Goal: Navigation & Orientation: Find specific page/section

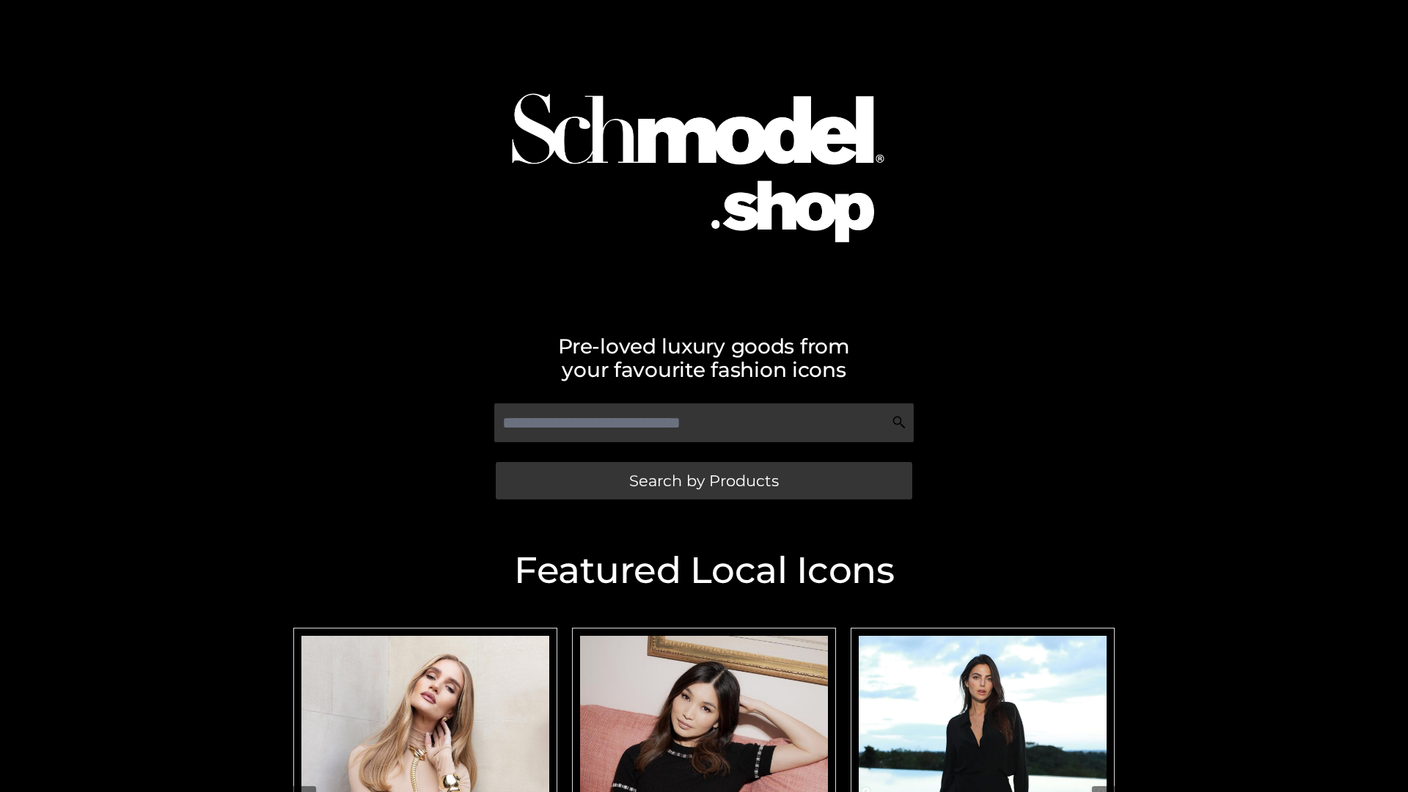
click at [704, 480] on span "Search by Products" at bounding box center [704, 480] width 150 height 15
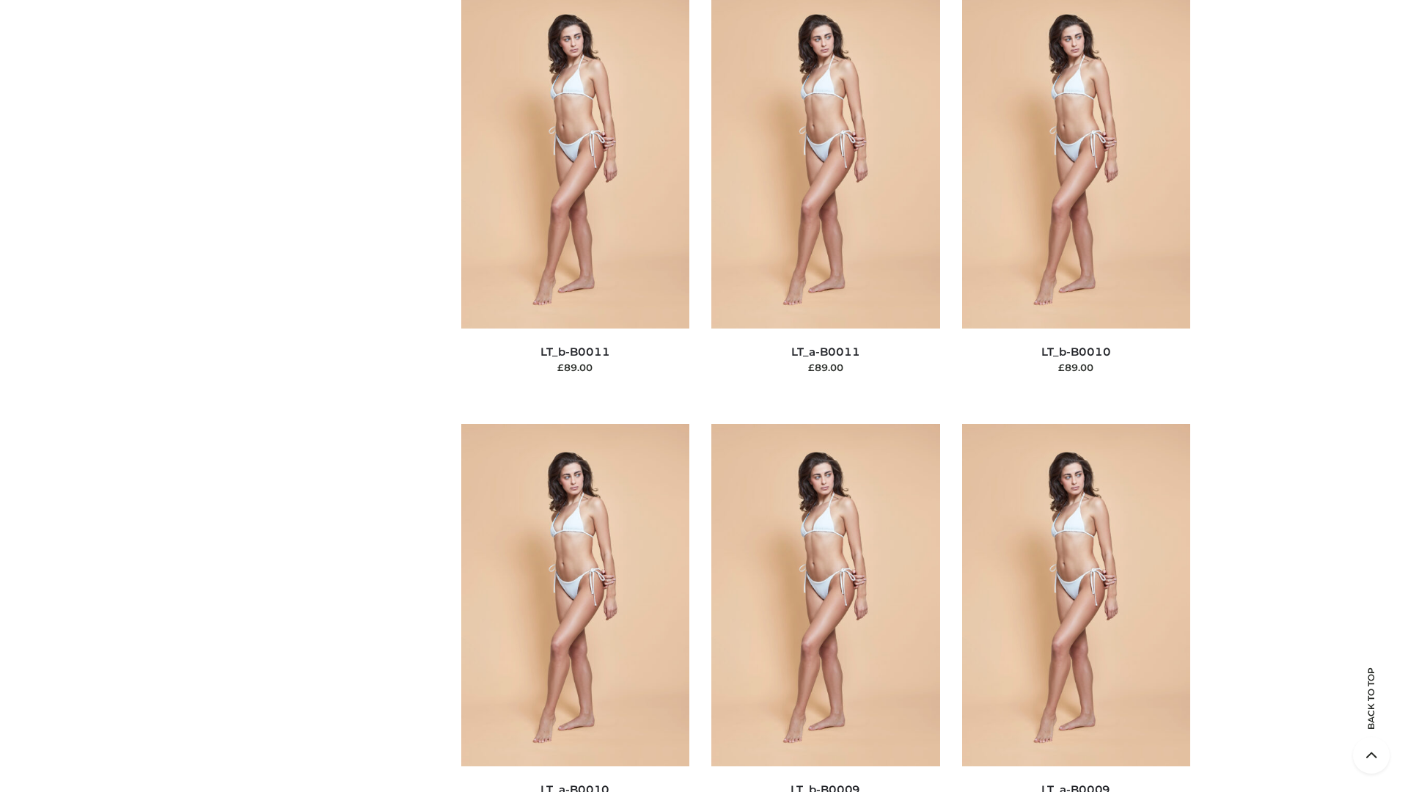
scroll to position [6588, 0]
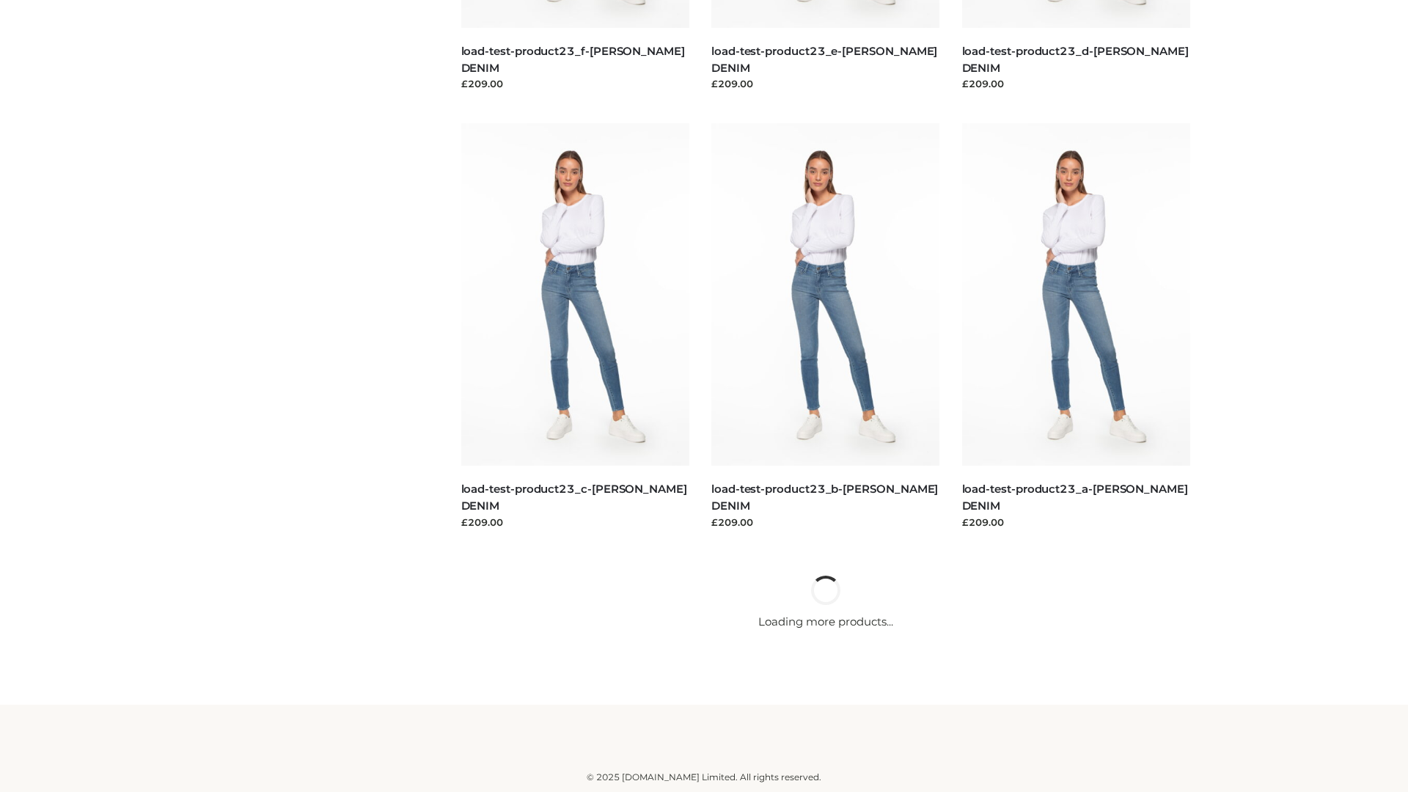
scroll to position [1287, 0]
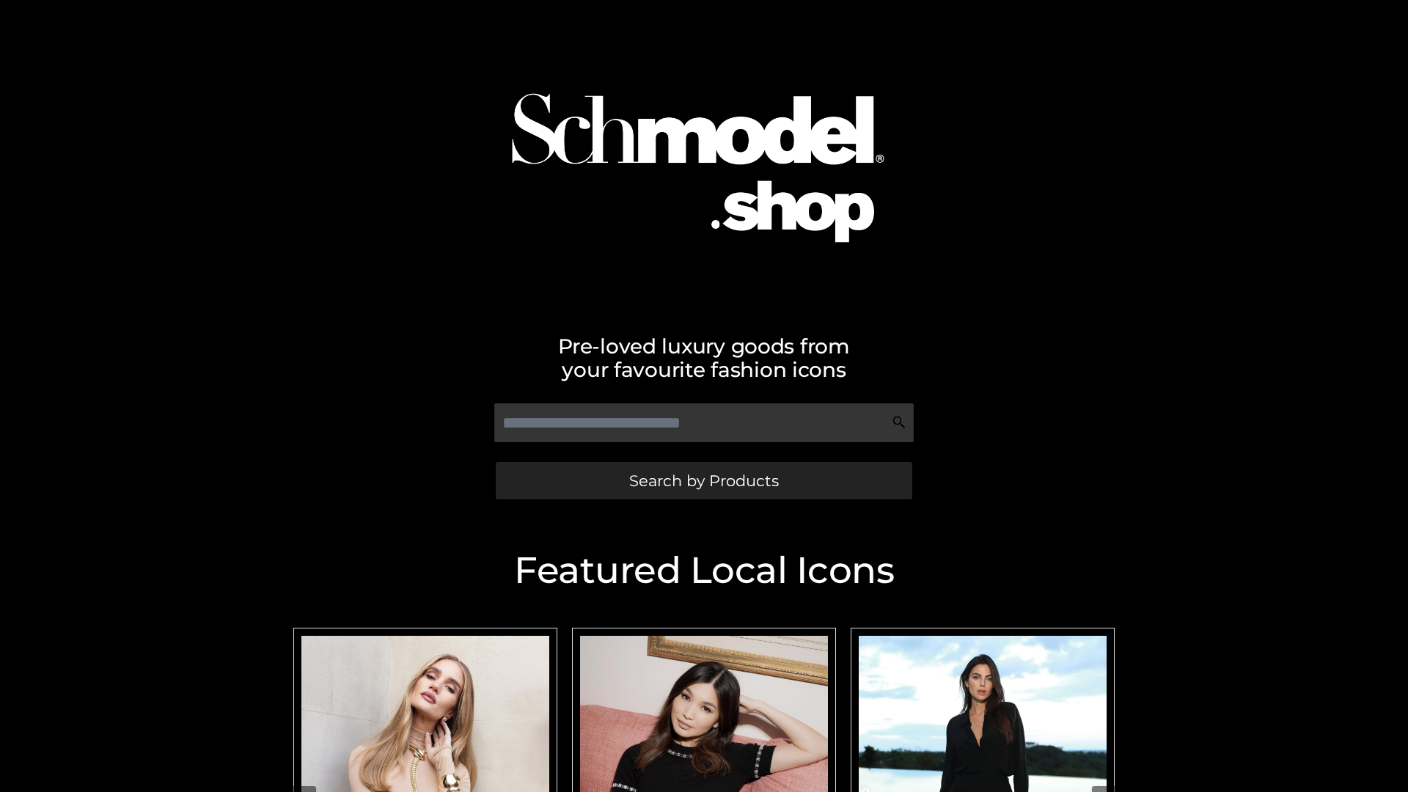
click at [704, 480] on span "Search by Products" at bounding box center [704, 480] width 150 height 15
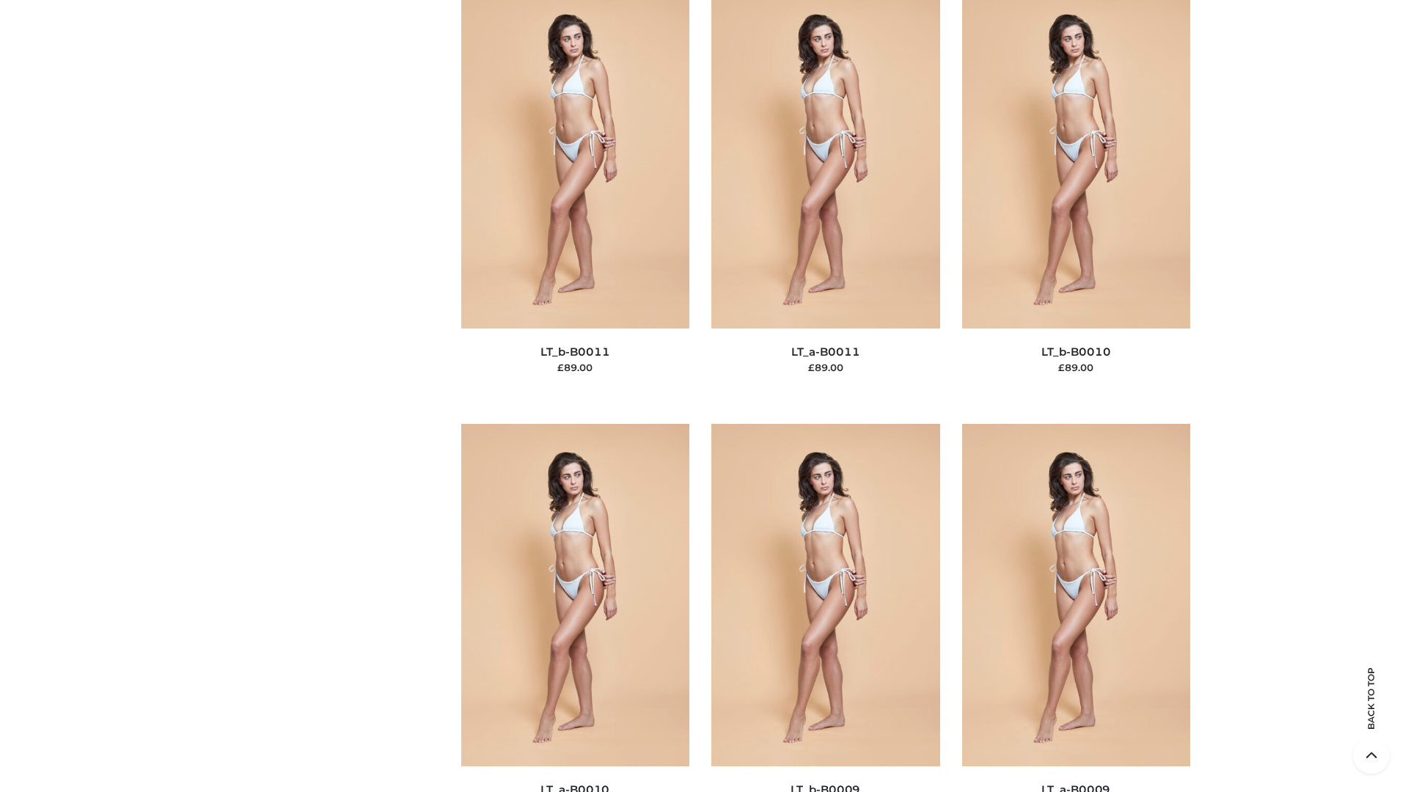
scroll to position [6588, 0]
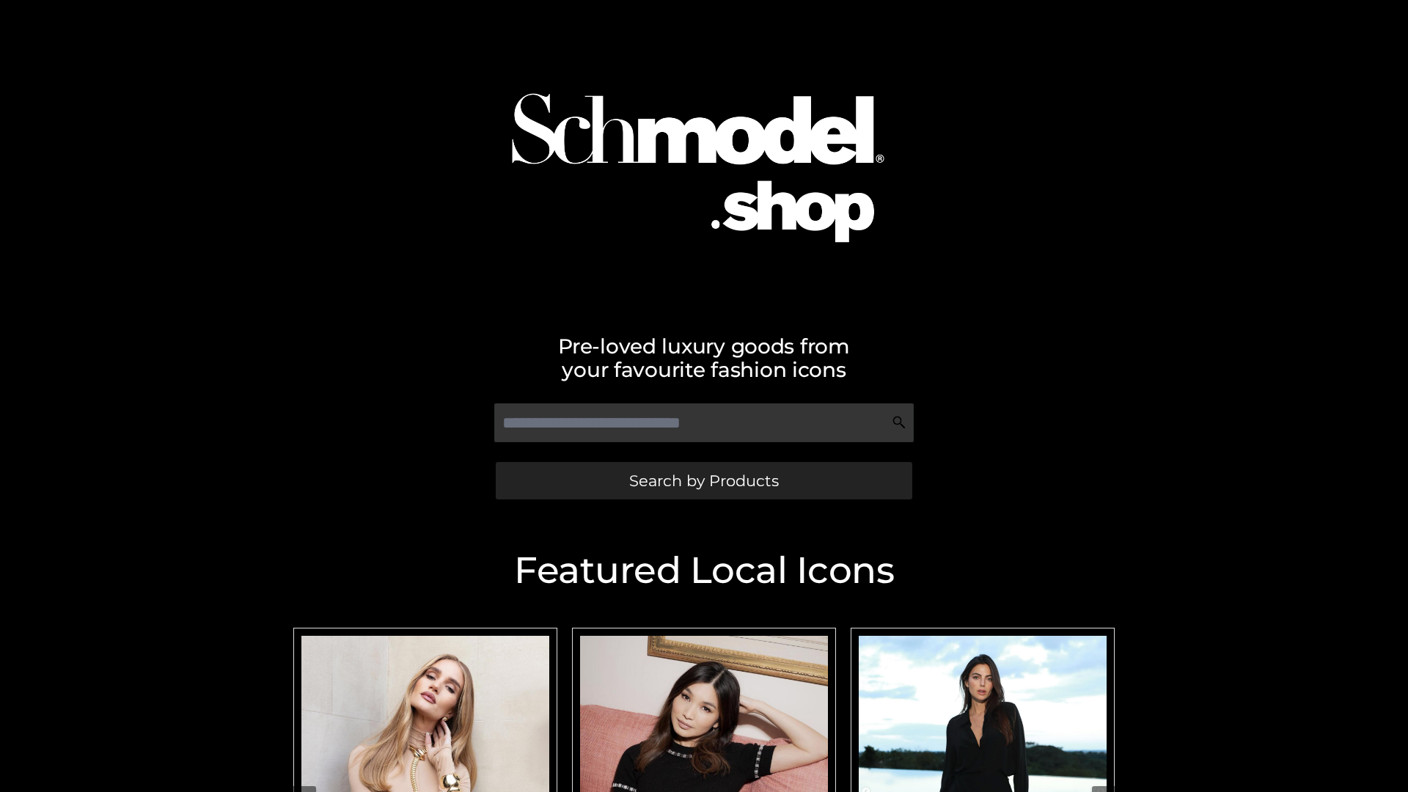
click at [704, 480] on span "Search by Products" at bounding box center [704, 480] width 150 height 15
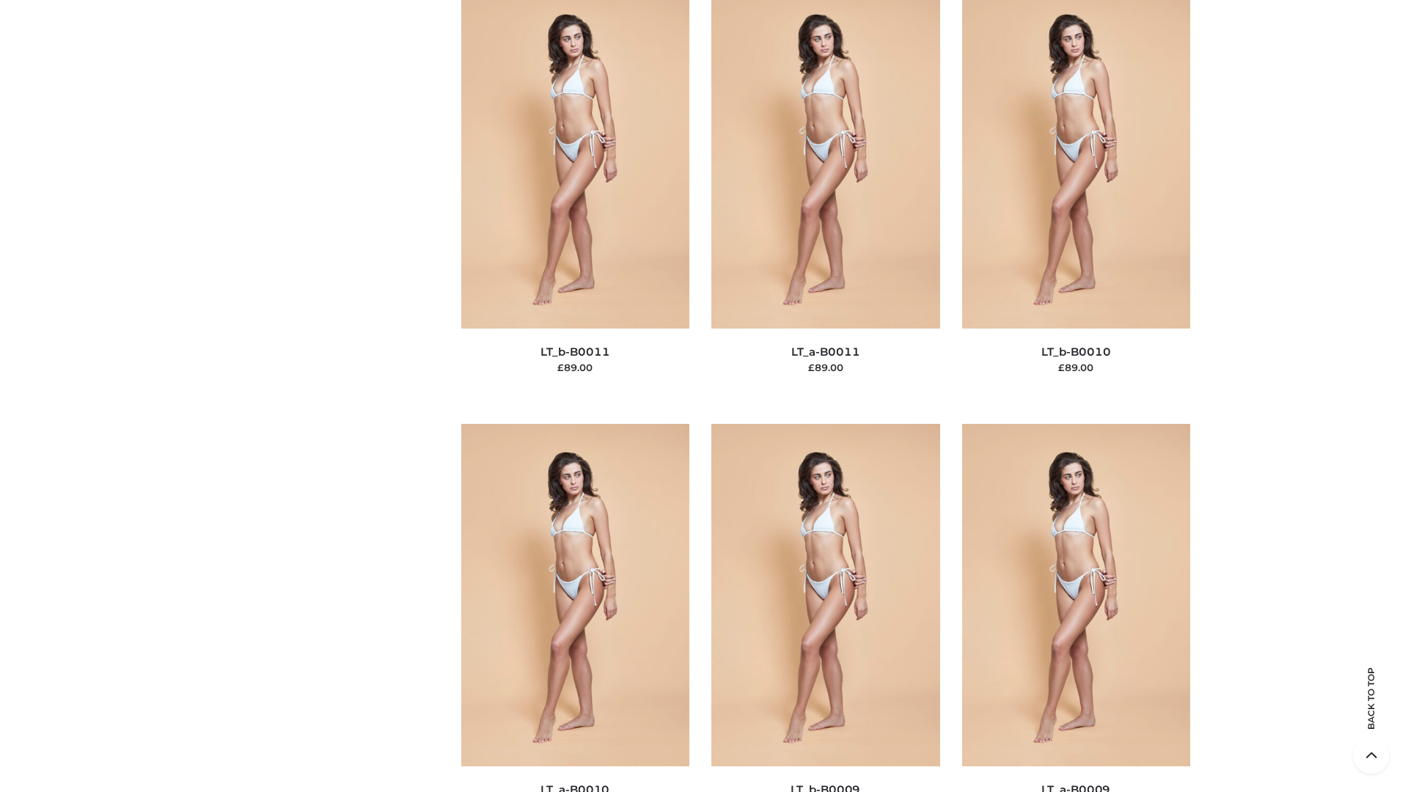
scroll to position [6588, 0]
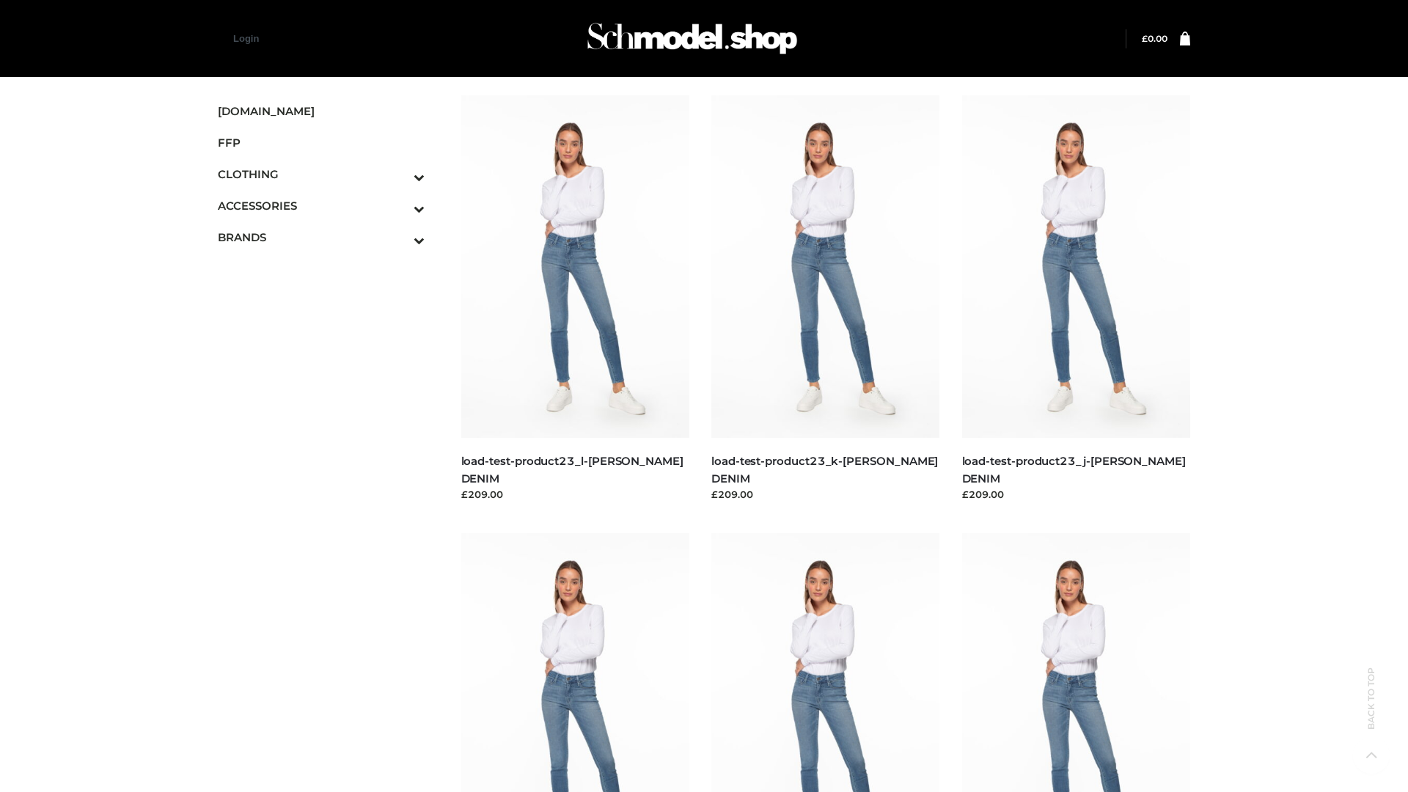
scroll to position [1287, 0]
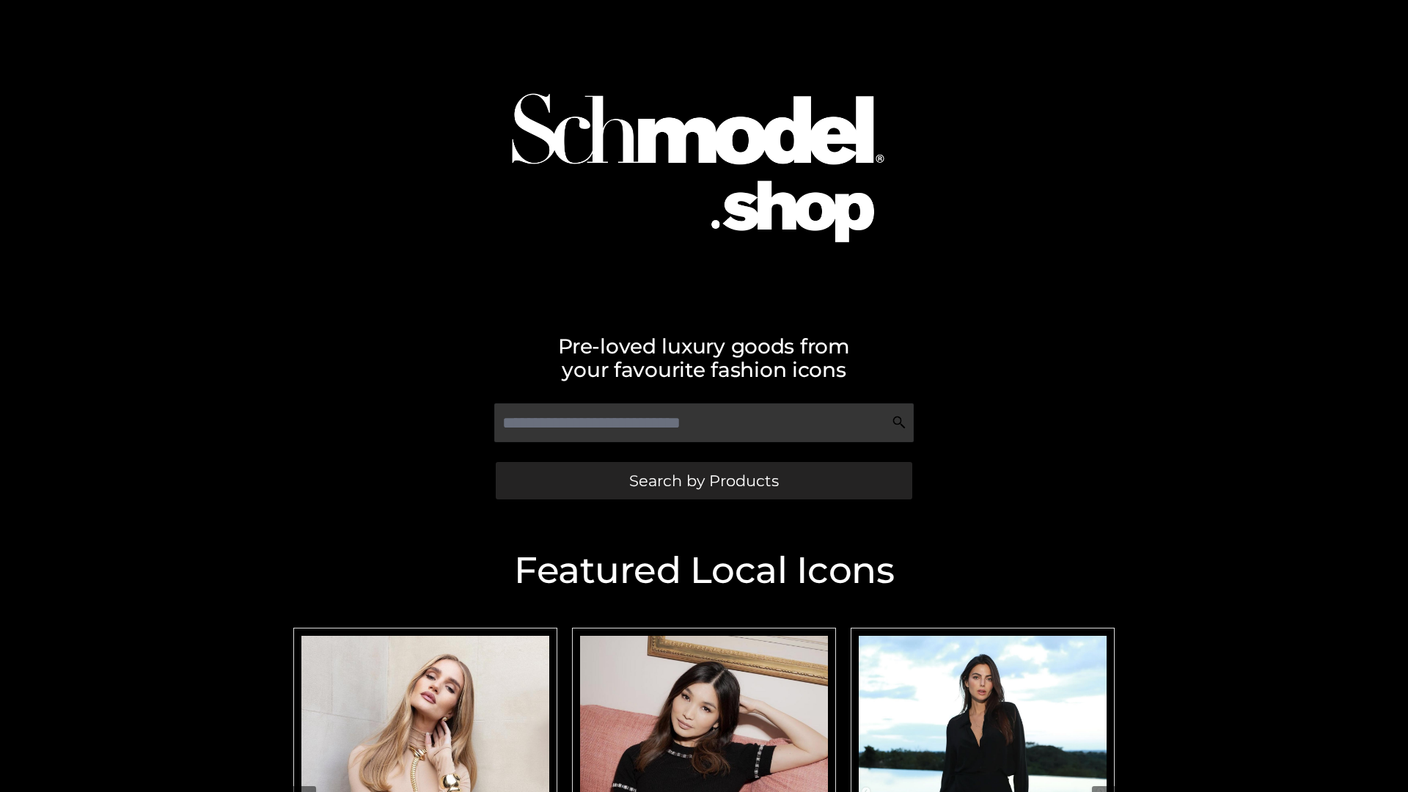
click at [704, 480] on span "Search by Products" at bounding box center [704, 480] width 150 height 15
